Goal: Transaction & Acquisition: Purchase product/service

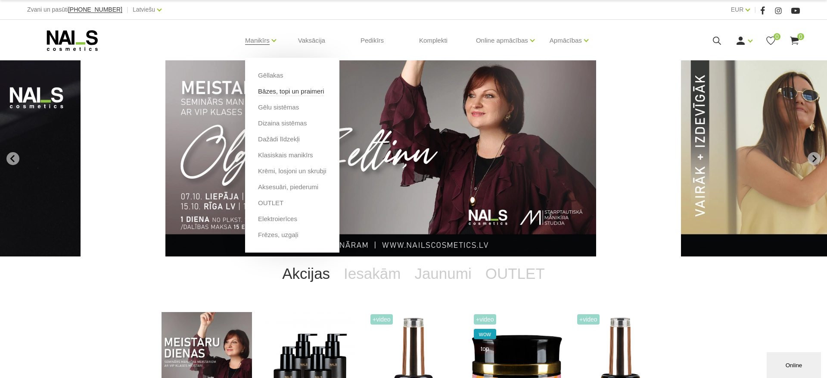
click at [284, 89] on link "Bāzes, topi un praimeri" at bounding box center [291, 91] width 66 height 9
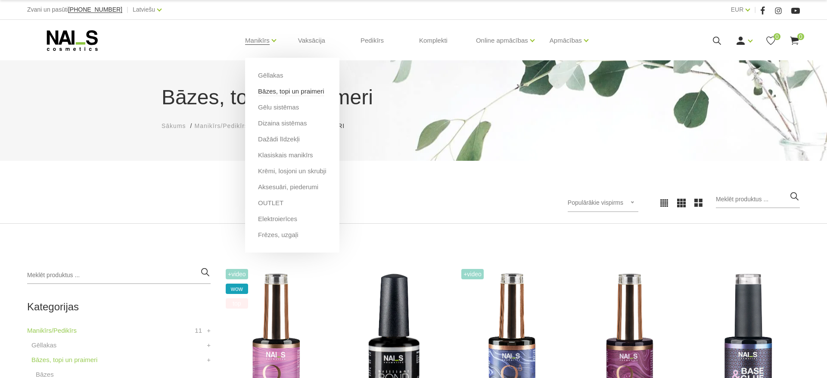
click at [286, 93] on link "Bāzes, topi un praimeri" at bounding box center [291, 91] width 66 height 9
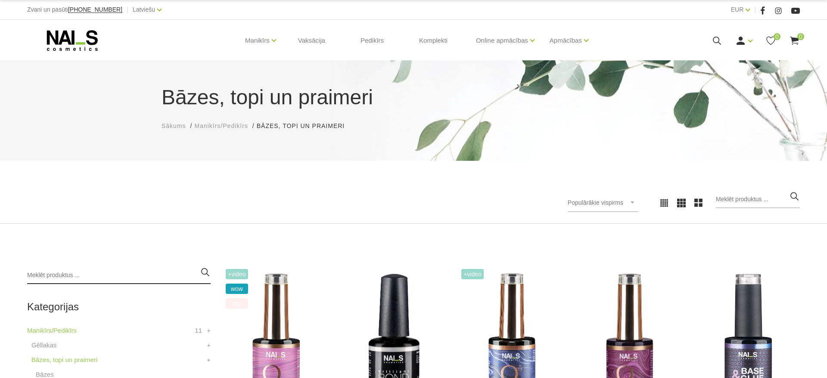
click at [140, 271] on input "search" at bounding box center [118, 275] width 183 height 17
type input "Wanted"
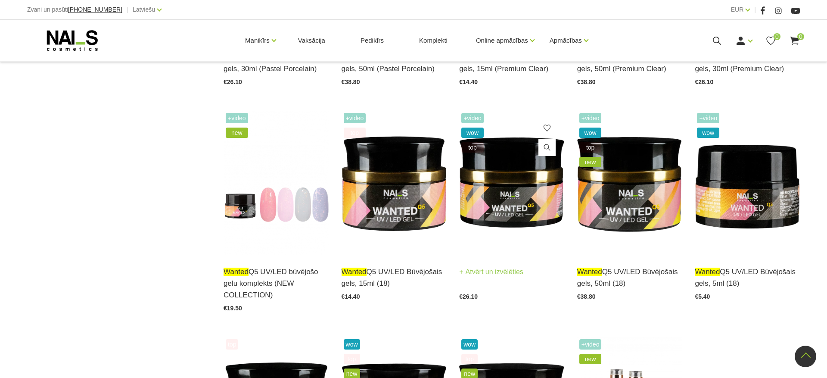
scroll to position [3588, 0]
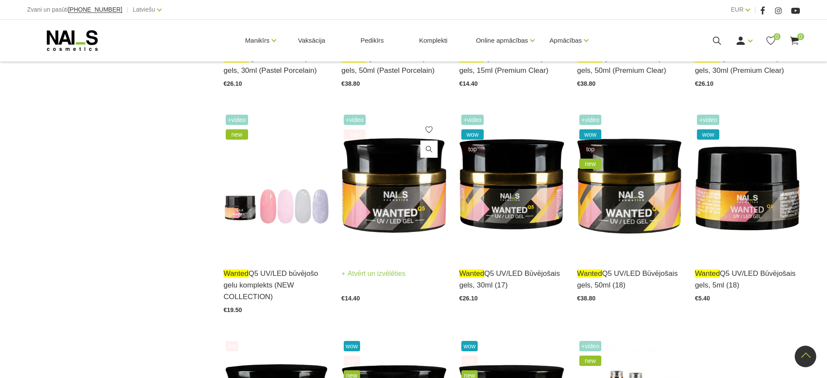
click at [392, 189] on img at bounding box center [393, 184] width 105 height 144
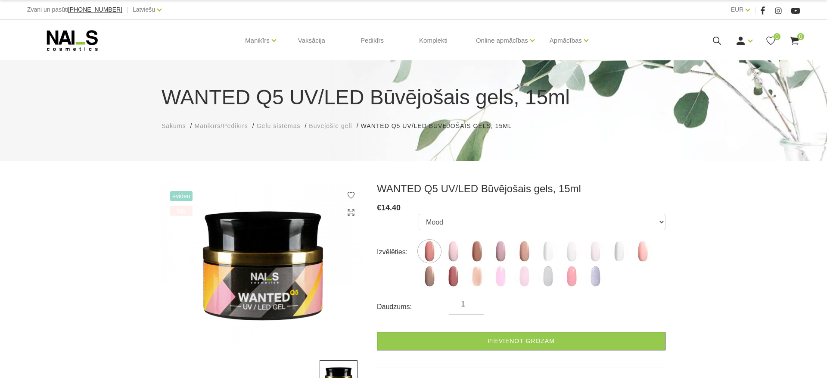
click at [92, 38] on use at bounding box center [72, 40] width 51 height 21
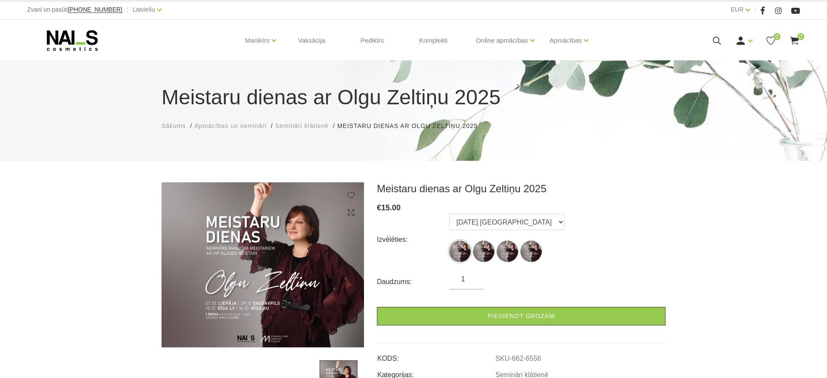
click at [79, 37] on icon at bounding box center [72, 41] width 90 height 22
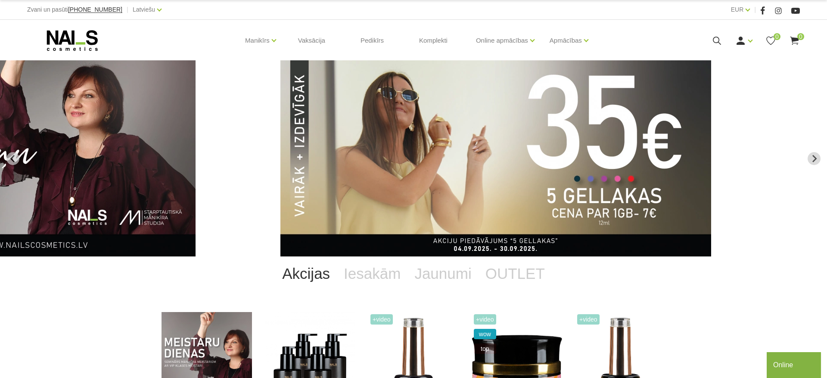
drag, startPoint x: 756, startPoint y: 150, endPoint x: 343, endPoint y: 163, distance: 413.6
click at [343, 162] on img "2 of 13" at bounding box center [495, 158] width 431 height 196
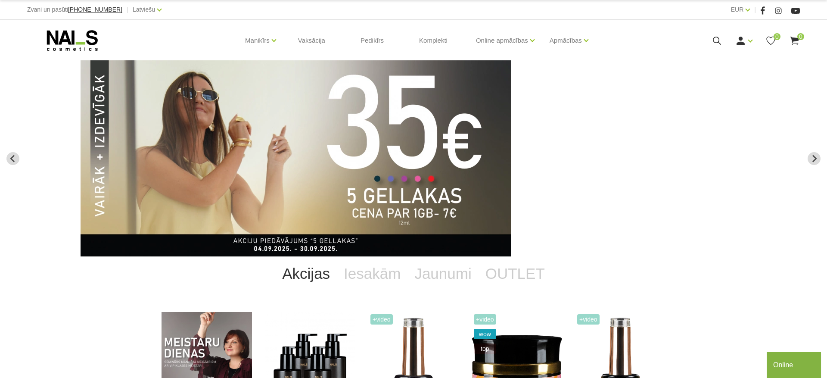
drag, startPoint x: 292, startPoint y: 135, endPoint x: 590, endPoint y: 129, distance: 298.5
click at [590, 129] on div "NAILS cosmetics - slideshow banner" at bounding box center [413, 158] width 827 height 196
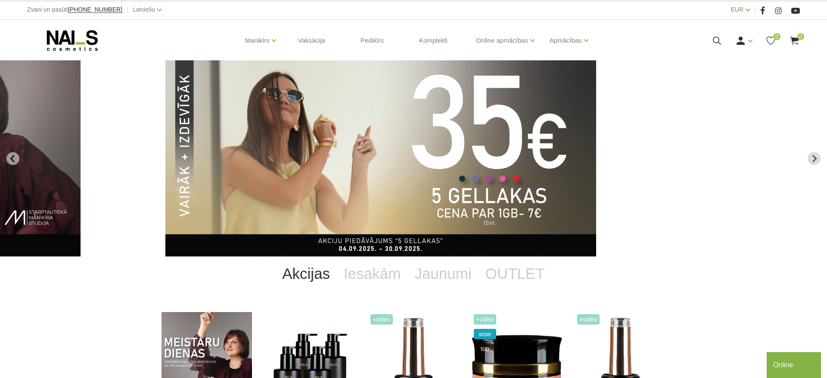
click at [478, 126] on img "2 of 13" at bounding box center [380, 158] width 431 height 196
